Goal: Information Seeking & Learning: Learn about a topic

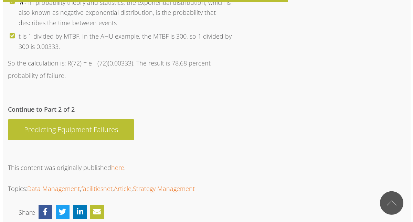
scroll to position [1367, 0]
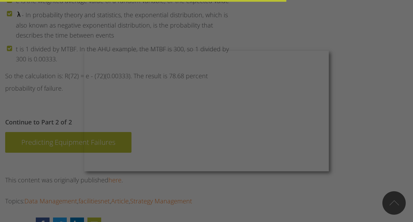
click at [162, 173] on div at bounding box center [209, 112] width 418 height 224
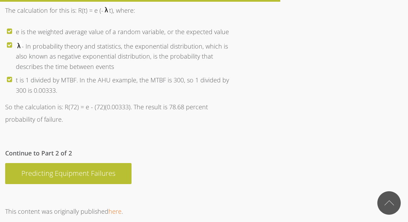
scroll to position [1333, 0]
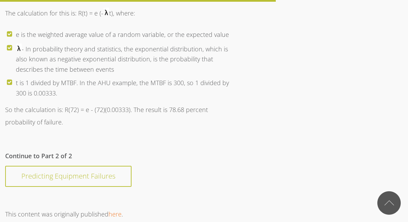
click at [64, 167] on div "Predicting Equipment Failures" at bounding box center [68, 176] width 126 height 21
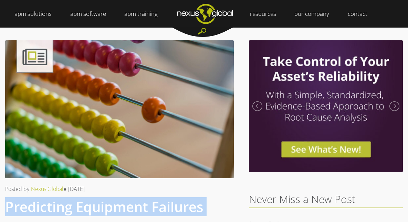
drag, startPoint x: 38, startPoint y: 71, endPoint x: 4, endPoint y: 203, distance: 136.1
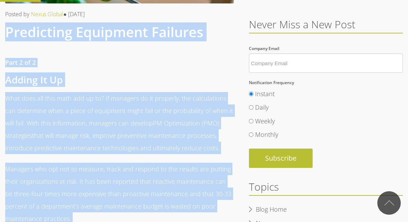
scroll to position [176, 0]
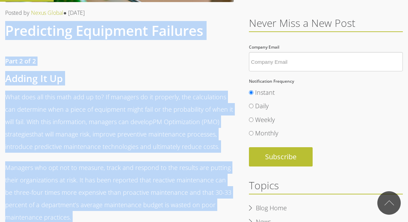
copy div "Predicting Equipment Failures Apple Podcasts Spotify Stitcher Google × Listen t…"
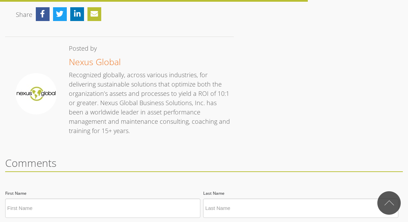
scroll to position [788, 0]
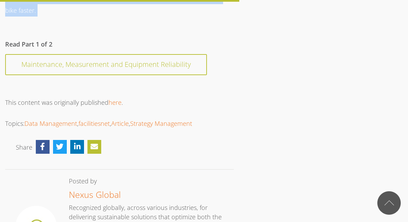
click at [24, 60] on div "Maintenance, Measurement and Equipment Reliability" at bounding box center [106, 64] width 202 height 21
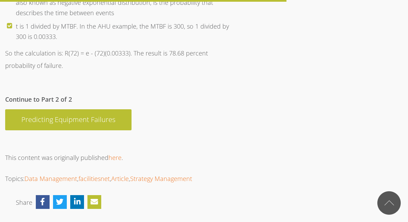
scroll to position [1388, 0]
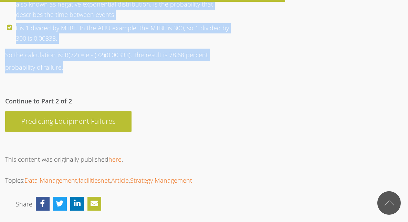
drag, startPoint x: 6, startPoint y: 82, endPoint x: 157, endPoint y: 52, distance: 154.2
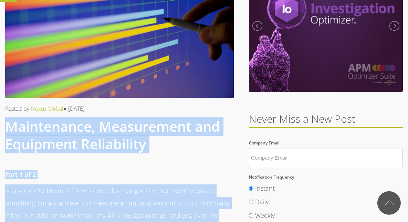
scroll to position [80, 0]
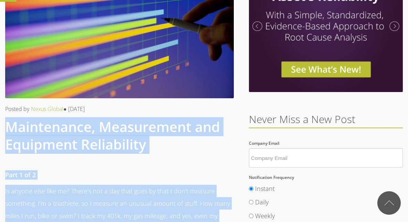
copy div "Loremipsumd, Sitametcons adi Elitseddo Eiusmodtemp Incid Utlabore Etdolor Magna…"
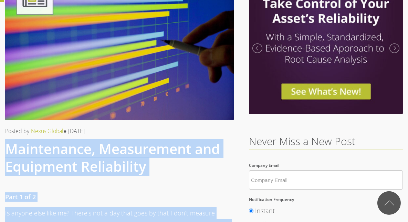
scroll to position [0, 0]
